Goal: Task Accomplishment & Management: Manage account settings

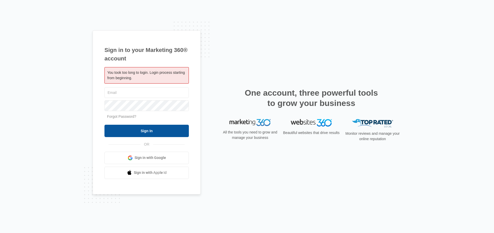
type input "[EMAIL_ADDRESS][DOMAIN_NAME]"
click at [144, 131] on input "Sign In" at bounding box center [146, 131] width 84 height 12
type input "[EMAIL_ADDRESS][DOMAIN_NAME]"
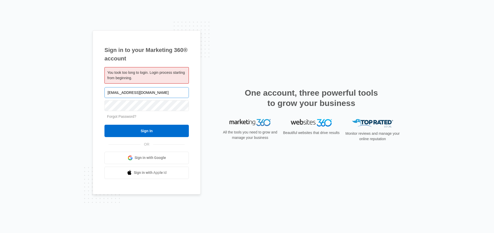
click at [141, 92] on input "[EMAIL_ADDRESS][DOMAIN_NAME]" at bounding box center [146, 92] width 84 height 11
click at [140, 128] on input "Sign In" at bounding box center [146, 131] width 84 height 12
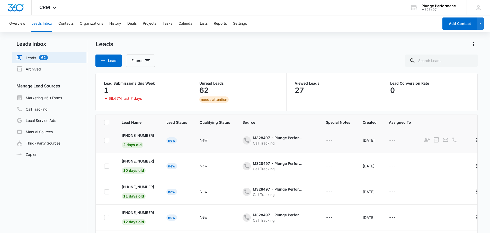
scroll to position [3, 0]
click at [148, 136] on p "+1 (949) 244-9497" at bounding box center [138, 134] width 32 height 5
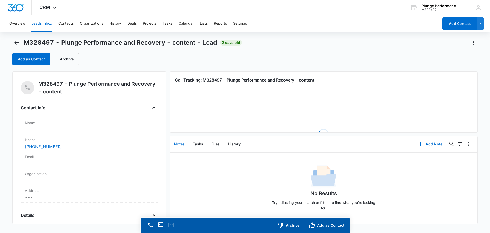
scroll to position [2, 0]
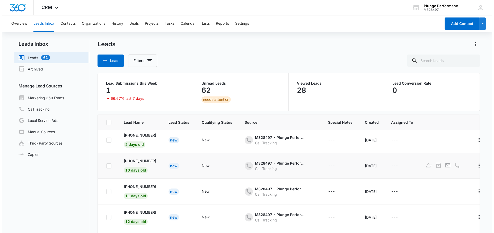
scroll to position [4, 0]
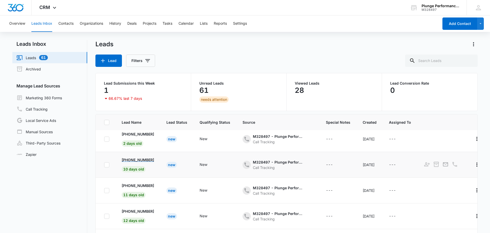
click at [136, 159] on p "+1 (415) 606-6467" at bounding box center [138, 159] width 32 height 5
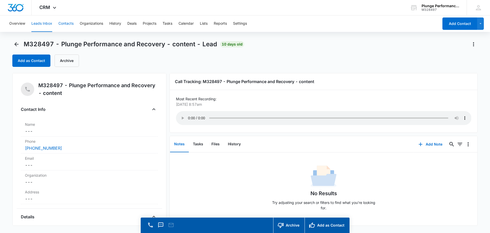
click at [69, 22] on button "Contacts" at bounding box center [65, 23] width 15 height 16
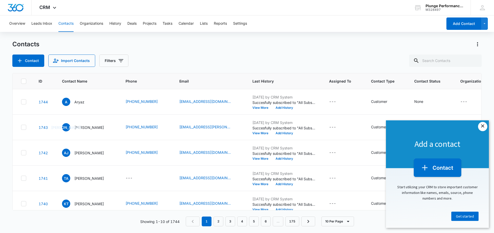
click at [481, 126] on link "×" at bounding box center [482, 126] width 9 height 9
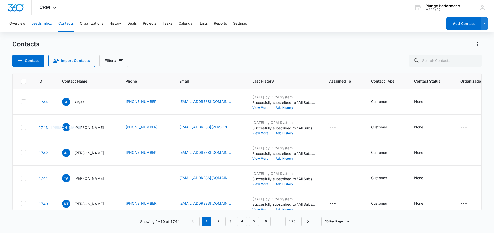
click at [41, 24] on button "Leads Inbox" at bounding box center [41, 23] width 21 height 16
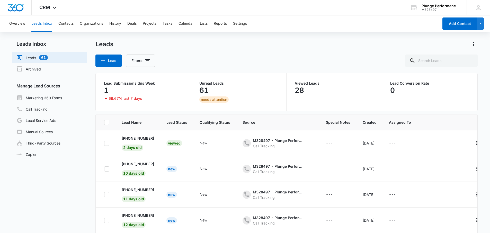
scroll to position [4, 0]
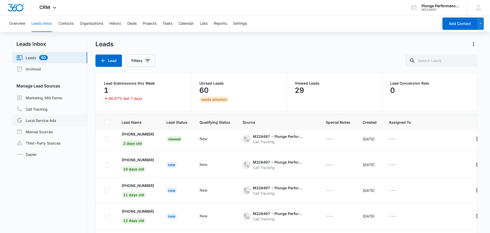
click at [47, 122] on link "Local Service Ads" at bounding box center [36, 120] width 40 height 6
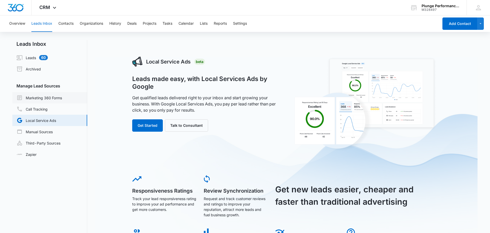
click at [31, 95] on link "Marketing 360 Forms" at bounding box center [39, 98] width 46 height 6
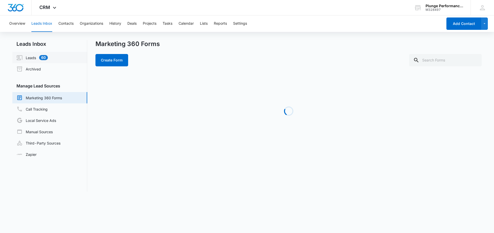
click at [30, 56] on link "Leads 60" at bounding box center [31, 58] width 31 height 6
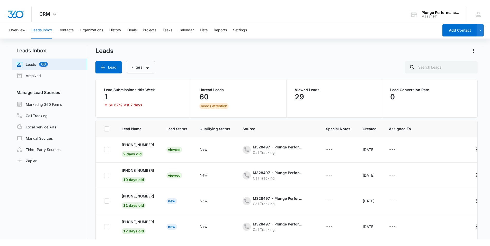
scroll to position [4, 0]
